Goal: Task Accomplishment & Management: Use online tool/utility

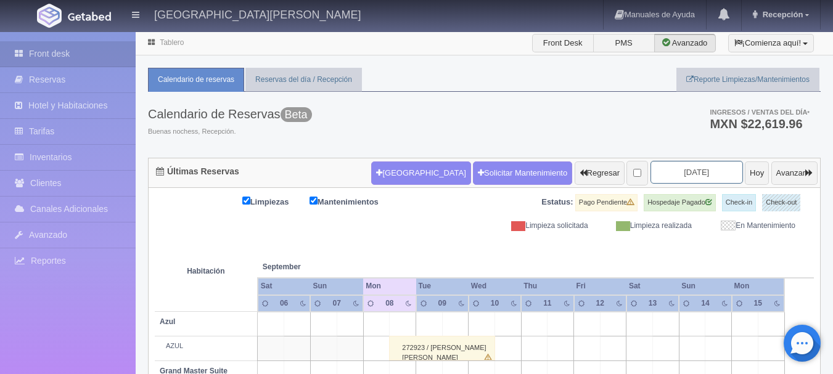
click at [699, 174] on input "2025-09-08" at bounding box center [696, 172] width 92 height 23
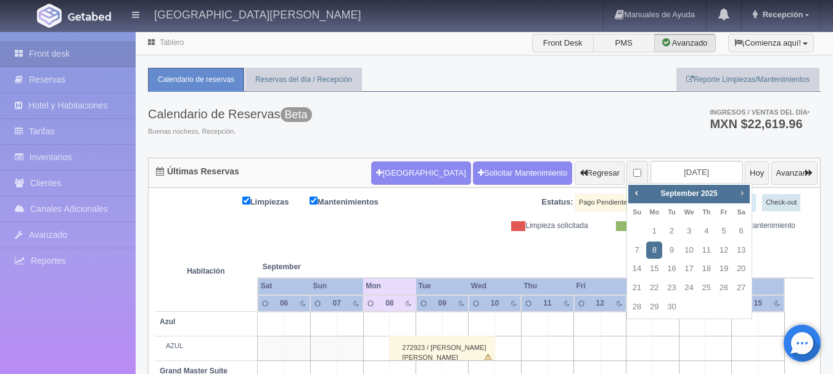
click at [746, 192] on span "Next" at bounding box center [742, 193] width 10 height 10
click at [723, 253] on link "10" at bounding box center [724, 251] width 16 height 18
type input "2025-10-10"
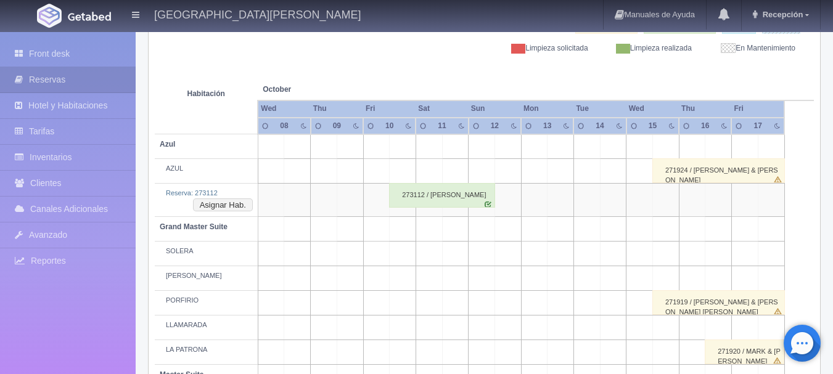
scroll to position [177, 0]
click at [247, 200] on button "Asignar Hab." at bounding box center [223, 206] width 60 height 14
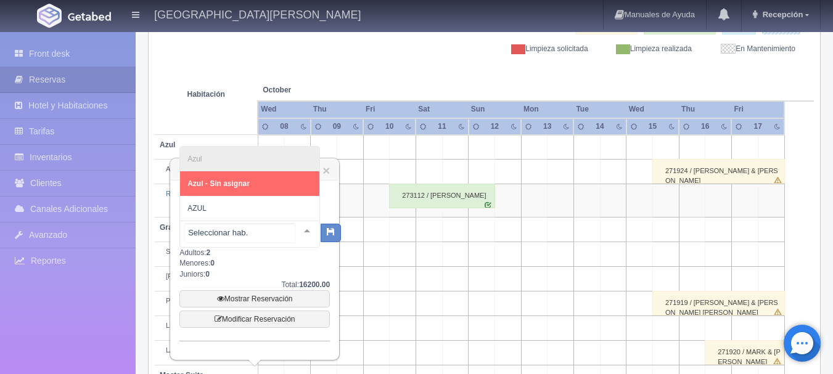
click at [301, 232] on div at bounding box center [307, 230] width 25 height 18
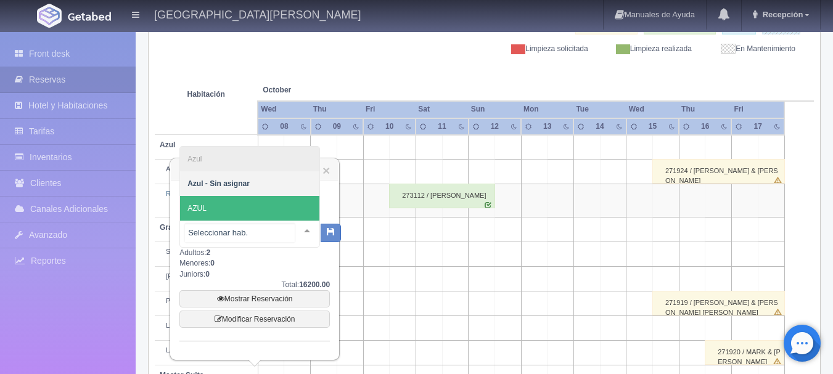
click at [231, 208] on span "AZUL" at bounding box center [249, 208] width 139 height 25
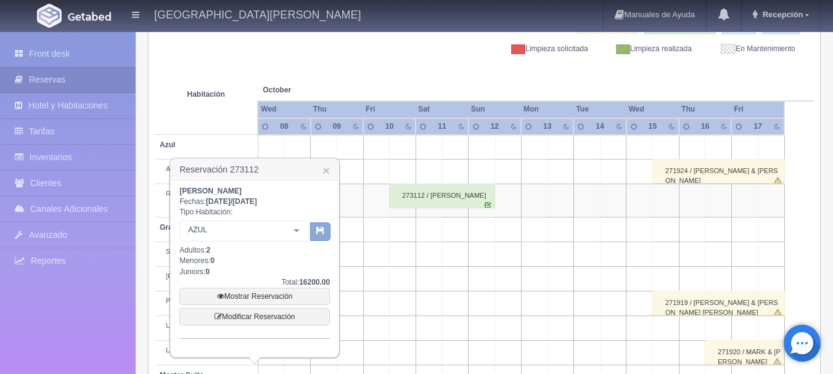
click at [319, 235] on button "button" at bounding box center [320, 232] width 20 height 18
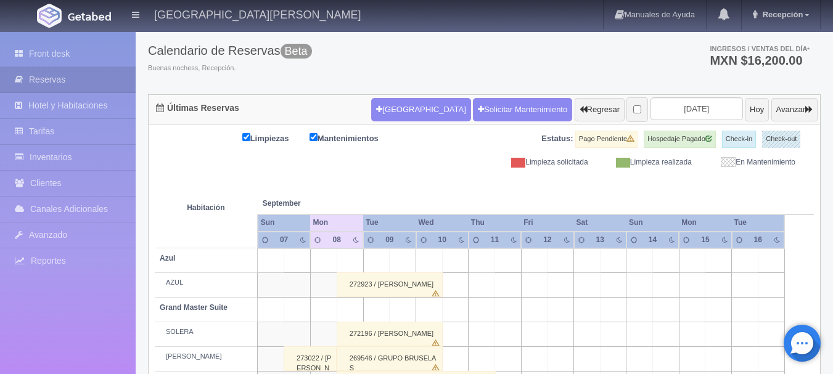
scroll to position [64, 0]
